Goal: Task Accomplishment & Management: Use online tool/utility

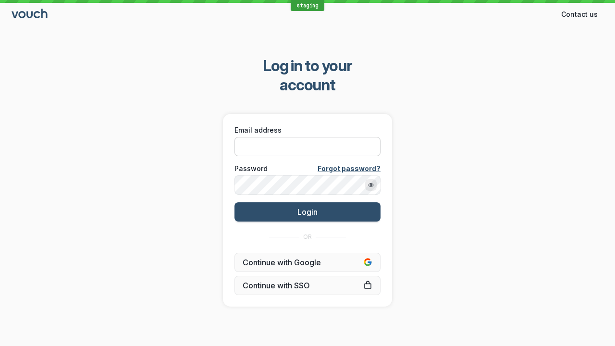
click at [363, 137] on input "Email address" at bounding box center [307, 146] width 146 height 19
click at [307, 137] on input "Email address" at bounding box center [307, 146] width 146 height 19
paste input "[EMAIL_ADDRESS][DOMAIN_NAME]"
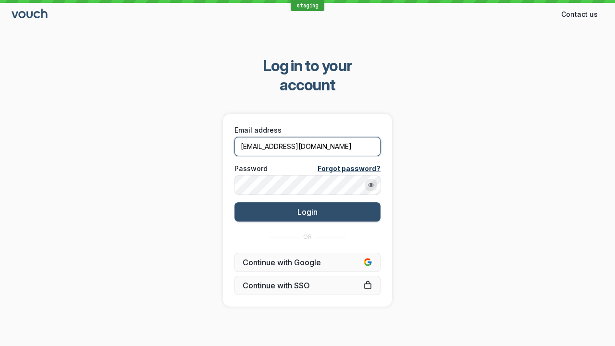
type input "[EMAIL_ADDRESS][DOMAIN_NAME]"
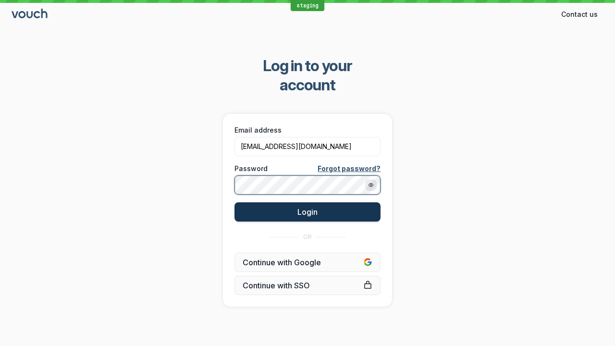
click at [352, 202] on button "Login" at bounding box center [307, 211] width 146 height 19
click at [307, 207] on span "Login" at bounding box center [307, 212] width 20 height 10
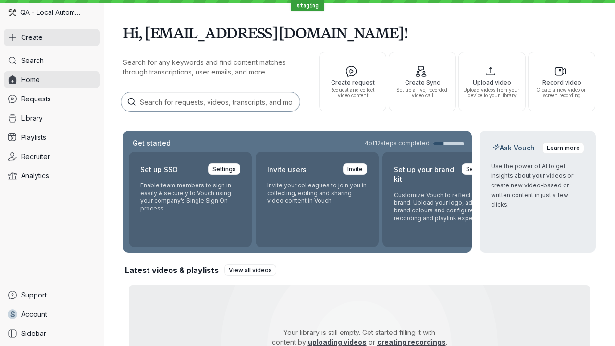
click at [48, 38] on button "Create" at bounding box center [52, 37] width 96 height 17
click at [52, 37] on button "Create" at bounding box center [52, 37] width 96 height 17
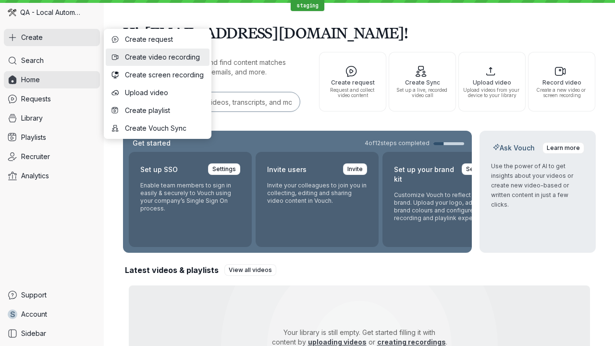
click at [159, 59] on span "Create video recording" at bounding box center [164, 57] width 79 height 10
